Goal: Find specific page/section: Find specific page/section

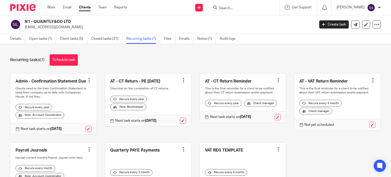
click at [244, 11] on div at bounding box center [243, 7] width 71 height 15
click at [242, 8] on input "Search" at bounding box center [241, 8] width 46 height 5
paste input "Temi Agunbiade"
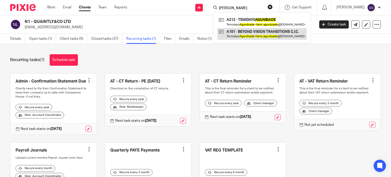
type input "Temi Agunbiade"
click at [244, 37] on link at bounding box center [261, 34] width 89 height 12
click at [252, 34] on link at bounding box center [261, 34] width 89 height 12
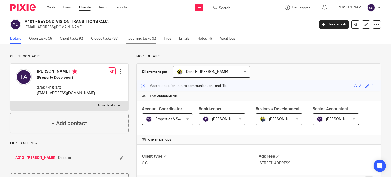
click at [138, 39] on link "Recurring tasks (6)" at bounding box center [143, 39] width 34 height 10
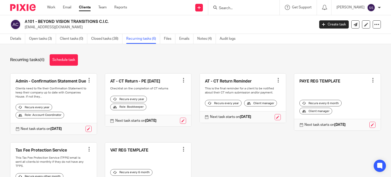
drag, startPoint x: 113, startPoint y: 22, endPoint x: 39, endPoint y: 23, distance: 74.1
click at [39, 23] on h2 "A101 - BEYOND VISION TRANSITIONS C.I.C." at bounding box center [140, 21] width 230 height 5
copy h2 "BEYOND VISION TRANSITIONS C.I.C."
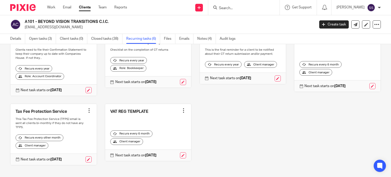
scroll to position [49, 0]
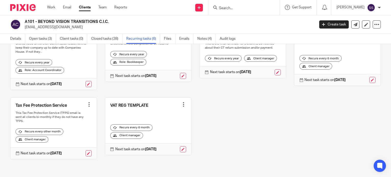
copy h2 "BEYOND VISION TRANSITIONS C.I.C."
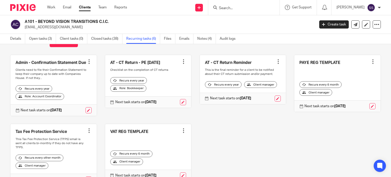
scroll to position [0, 0]
